Goal: Find specific page/section: Locate a particular part of the current website

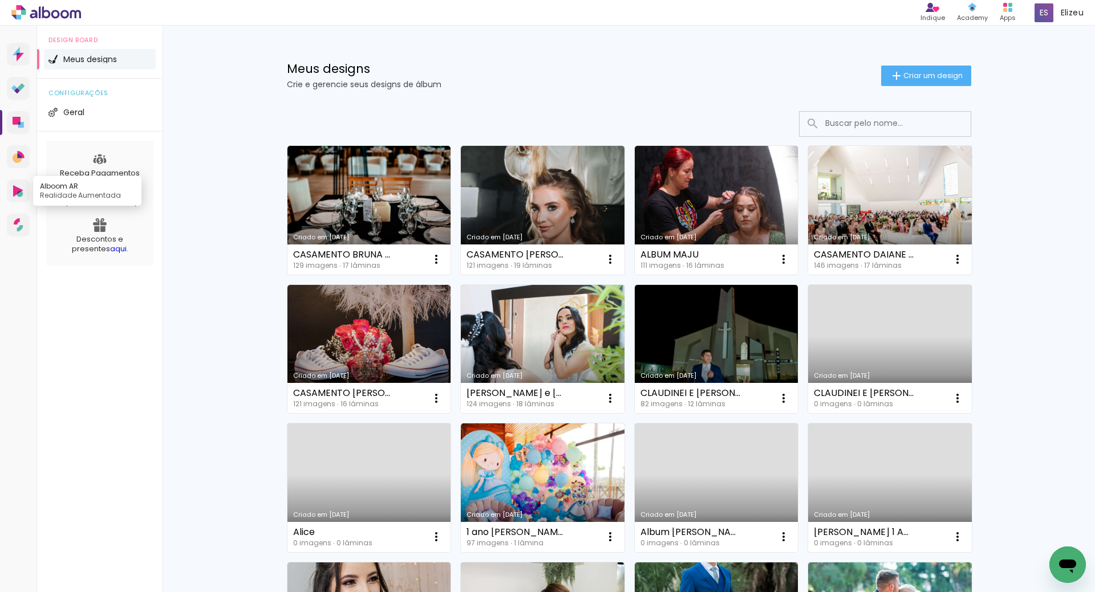
click at [13, 197] on link "Alboom AR Realidade Aumentada" at bounding box center [18, 191] width 23 height 23
